Goal: Find specific page/section: Find specific page/section

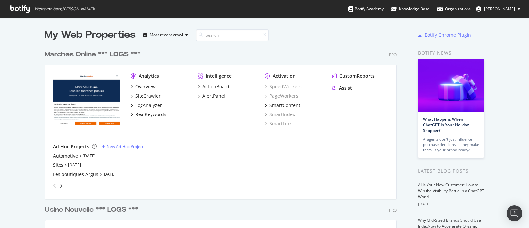
scroll to position [1511, 351]
click at [145, 106] on div "LogAnalyzer" at bounding box center [148, 105] width 27 height 7
